Goal: Task Accomplishment & Management: Manage account settings

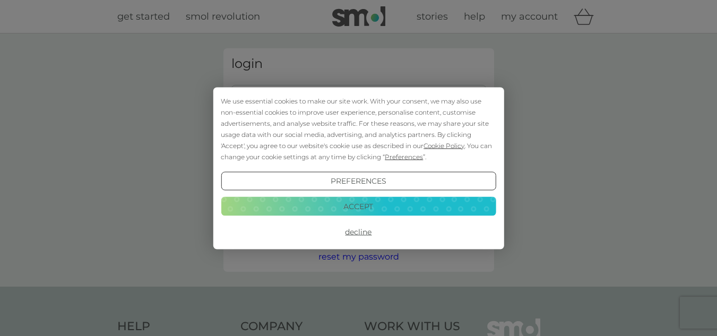
drag, startPoint x: 342, startPoint y: 204, endPoint x: 356, endPoint y: 243, distance: 41.8
click at [356, 243] on div "We use essential cookies to make our site work. With your consent, we may also …" at bounding box center [358, 168] width 291 height 162
click at [360, 235] on button "Decline" at bounding box center [358, 231] width 275 height 19
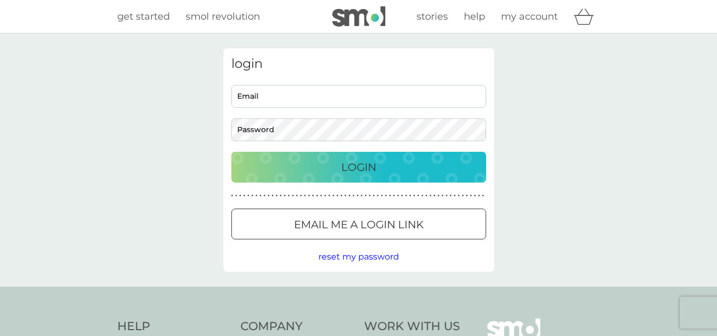
click at [354, 105] on input "Email" at bounding box center [358, 96] width 255 height 23
type input "[EMAIL_ADDRESS][DATE][DOMAIN_NAME]"
click at [334, 166] on div "Login" at bounding box center [358, 167] width 233 height 17
click at [334, 97] on input "Email" at bounding box center [358, 96] width 255 height 23
type input "[EMAIL_ADDRESS][DATE][DOMAIN_NAME]"
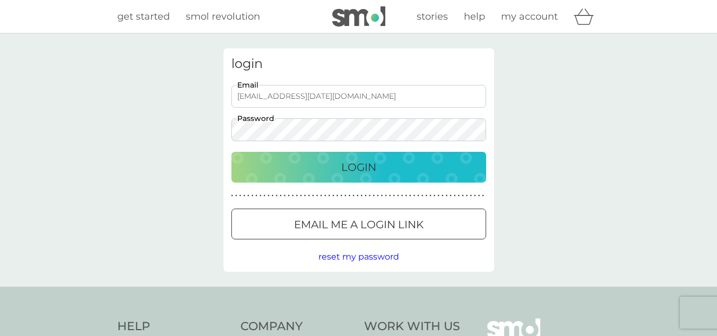
click at [317, 166] on div "Login" at bounding box center [358, 167] width 233 height 17
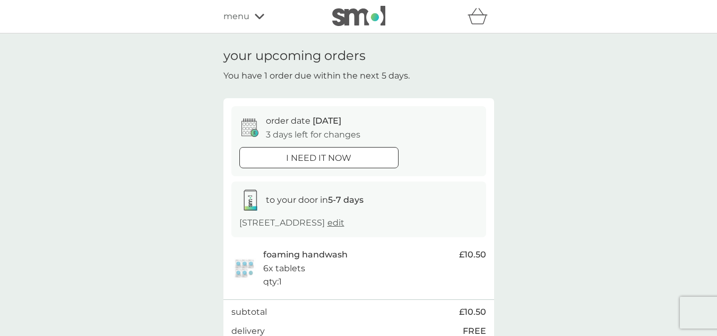
scroll to position [53, 0]
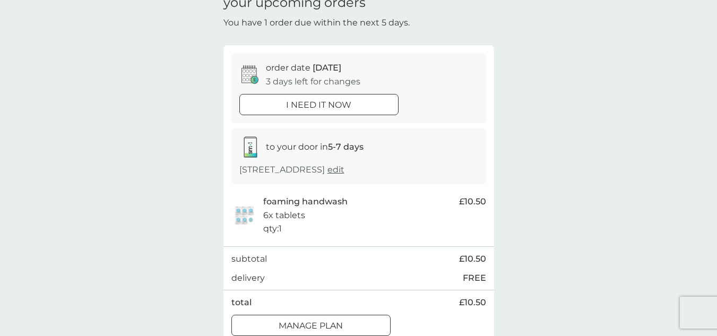
click at [308, 323] on div at bounding box center [311, 325] width 38 height 11
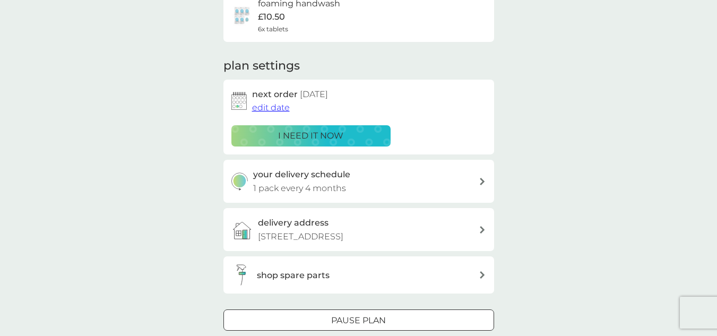
scroll to position [106, 0]
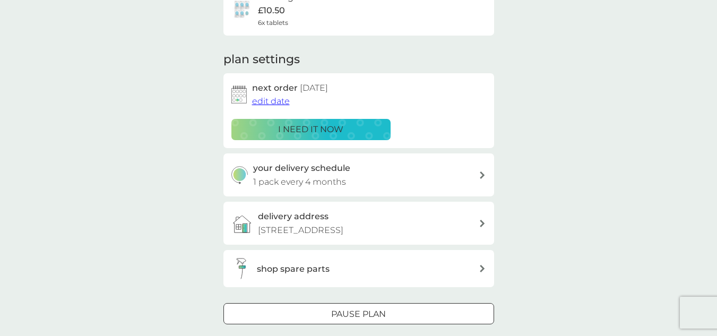
click at [270, 106] on span "edit date" at bounding box center [271, 101] width 38 height 10
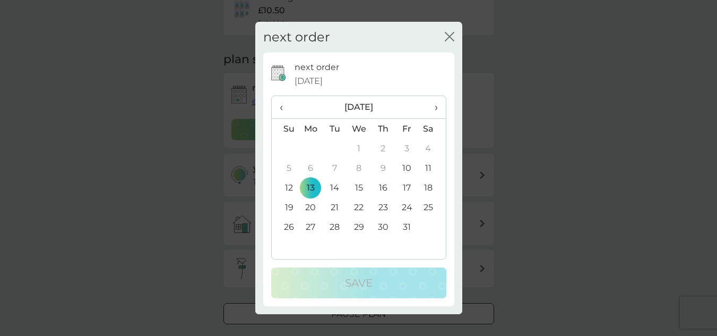
click at [407, 208] on td "24" at bounding box center [407, 207] width 24 height 20
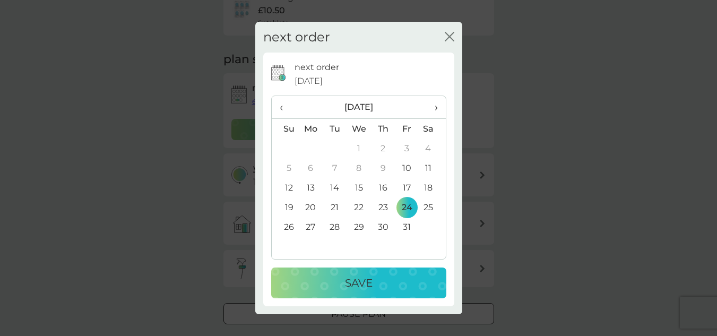
click at [337, 205] on td "21" at bounding box center [335, 207] width 24 height 20
click at [349, 277] on p "Save" at bounding box center [359, 282] width 28 height 17
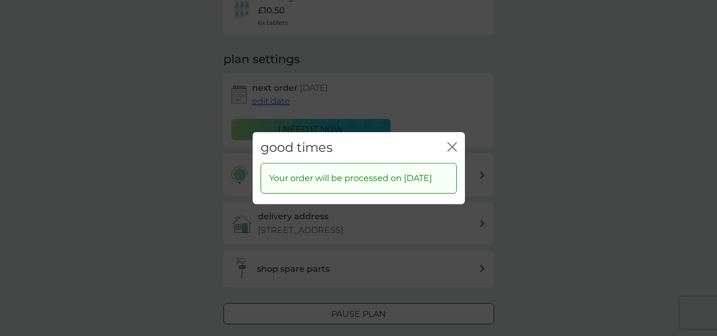
click at [449, 142] on icon "close" at bounding box center [452, 147] width 10 height 10
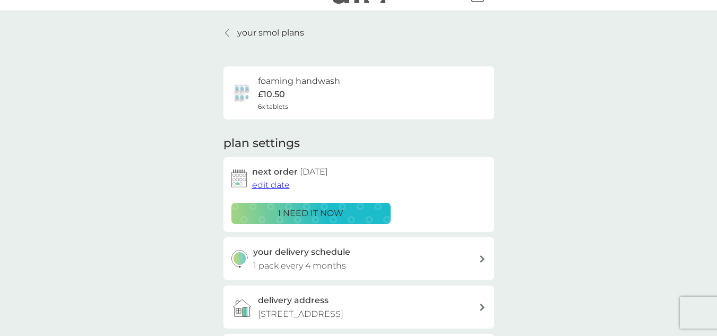
scroll to position [0, 0]
